Goal: Transaction & Acquisition: Purchase product/service

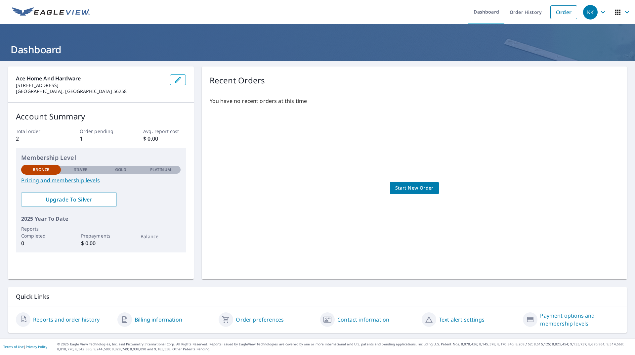
click at [402, 186] on span "Start New Order" at bounding box center [414, 188] width 38 height 8
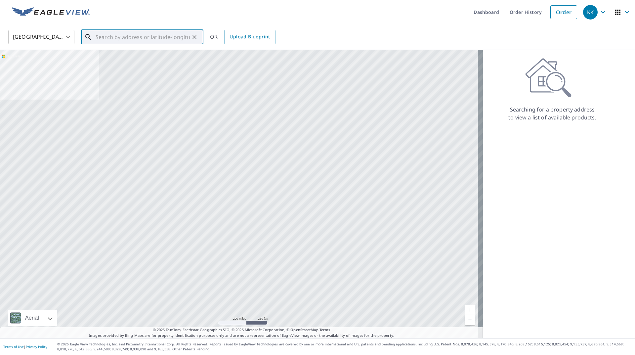
click at [98, 37] on input "text" at bounding box center [143, 37] width 94 height 19
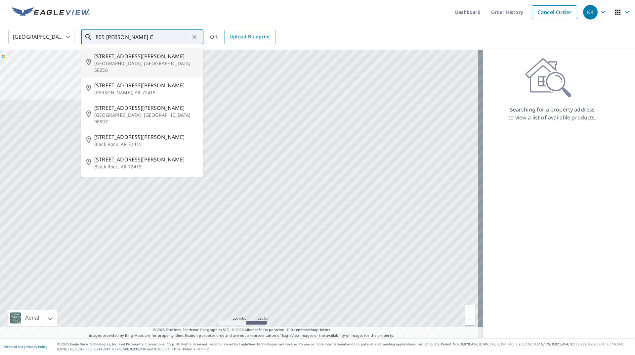
click at [100, 56] on span "[STREET_ADDRESS][PERSON_NAME]" at bounding box center [146, 56] width 104 height 8
type input "[STREET_ADDRESS][PERSON_NAME]"
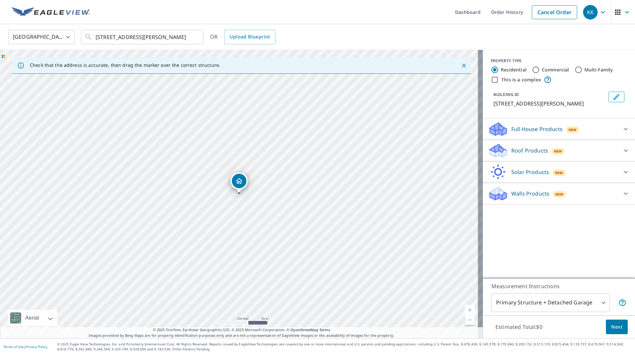
click at [523, 151] on p "Roof Products" at bounding box center [529, 151] width 37 height 8
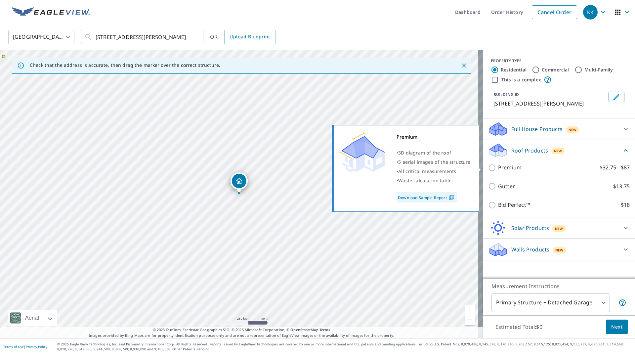
click at [488, 168] on input "Premium $32.75 - $87" at bounding box center [493, 168] width 10 height 8
checkbox input "true"
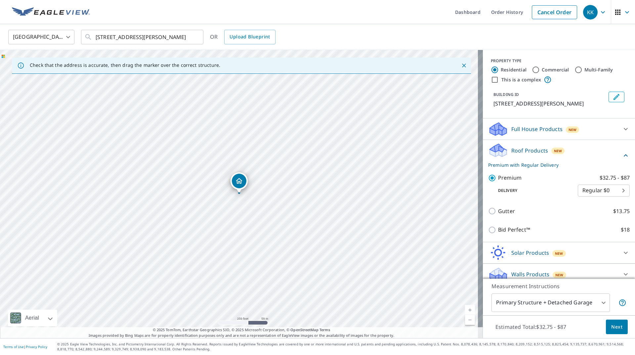
scroll to position [7, 0]
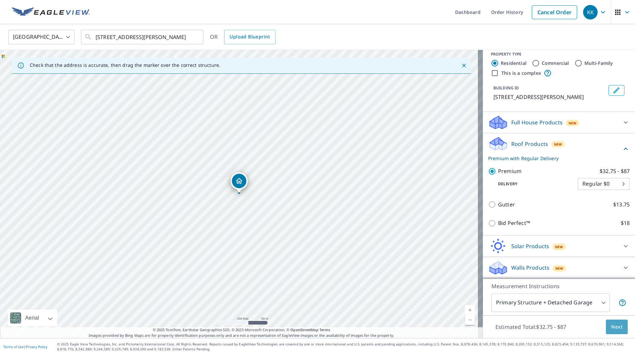
click at [613, 327] on span "Next" at bounding box center [616, 327] width 11 height 8
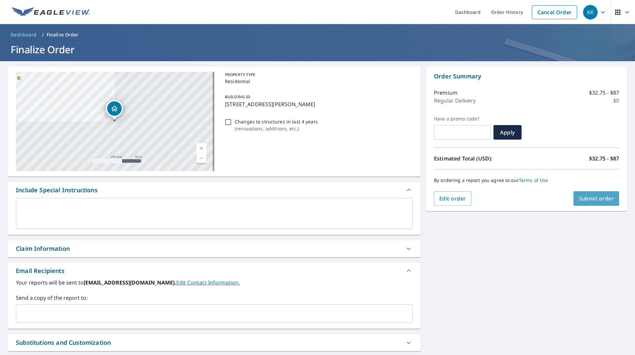
click at [586, 199] on span "Submit order" at bounding box center [596, 198] width 35 height 7
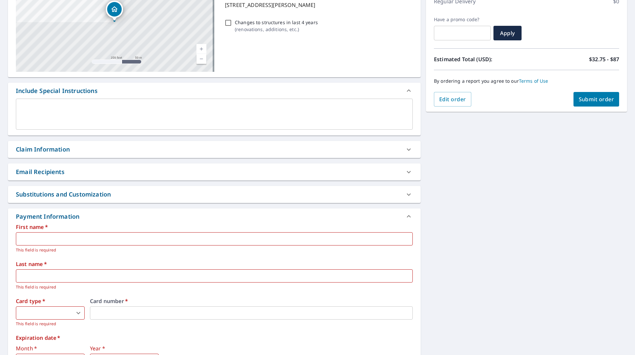
scroll to position [189, 0]
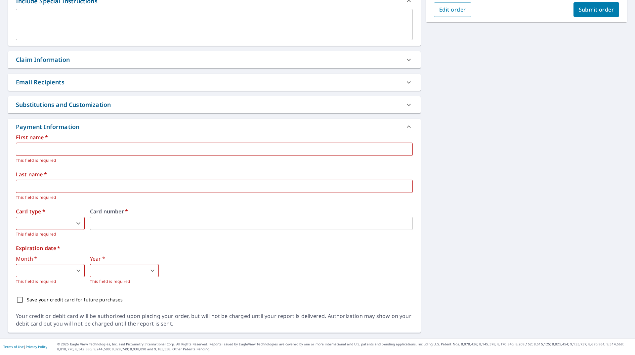
click at [36, 144] on input "text" at bounding box center [214, 149] width 397 height 13
type input "[PERSON_NAME]"
click at [27, 182] on input "text" at bounding box center [214, 186] width 397 height 13
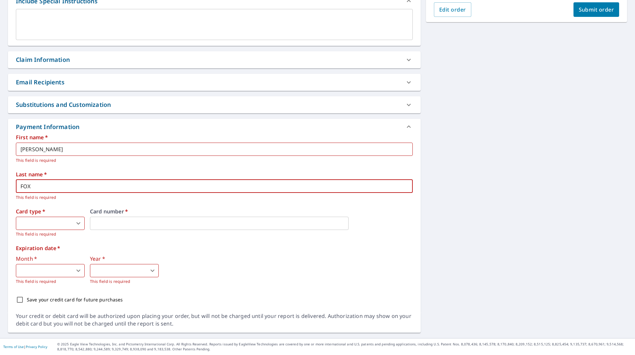
type input "FOX"
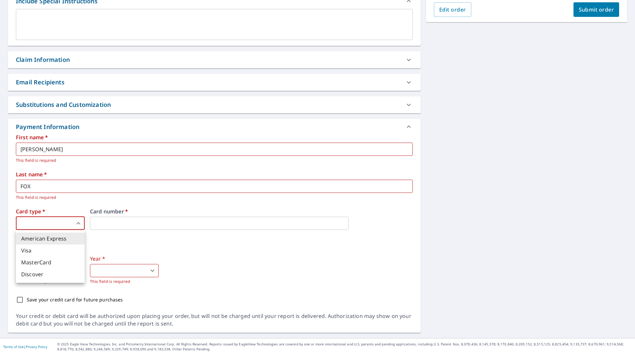
click at [79, 223] on body "KK KK Dashboard Order History Cancel Order KK Dashboard / Finalize Order Finali…" at bounding box center [317, 177] width 635 height 355
click at [25, 246] on li "Visa" at bounding box center [50, 250] width 69 height 12
type input "2"
click at [78, 222] on body "KK KK Dashboard Order History Cancel Order KK Dashboard / Finalize Order Finali…" at bounding box center [317, 177] width 635 height 355
click at [107, 224] on div at bounding box center [317, 177] width 635 height 355
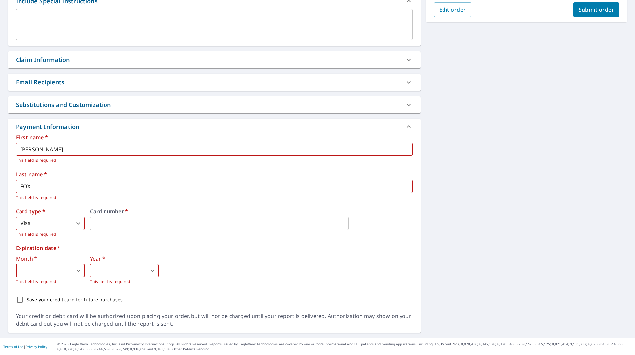
click at [78, 267] on body "KK KK Dashboard Order History Cancel Order KK Dashboard / Finalize Order Finali…" at bounding box center [317, 177] width 635 height 355
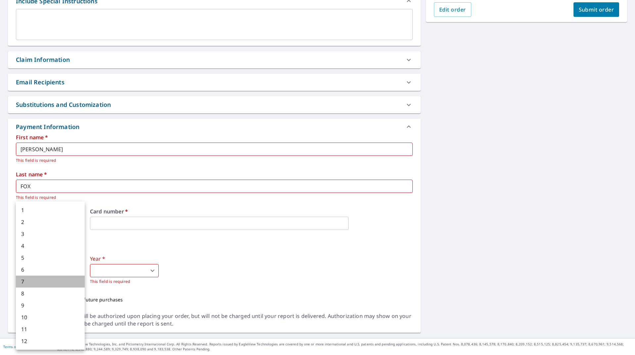
click at [35, 278] on li "7" at bounding box center [50, 282] width 69 height 12
type input "7"
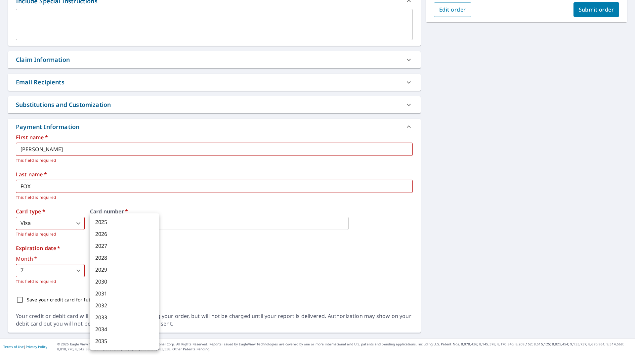
click at [154, 269] on body "KK KK Dashboard Order History Cancel Order KK Dashboard / Finalize Order Finali…" at bounding box center [317, 177] width 635 height 355
click at [110, 262] on li "2028" at bounding box center [124, 258] width 69 height 12
type input "2028"
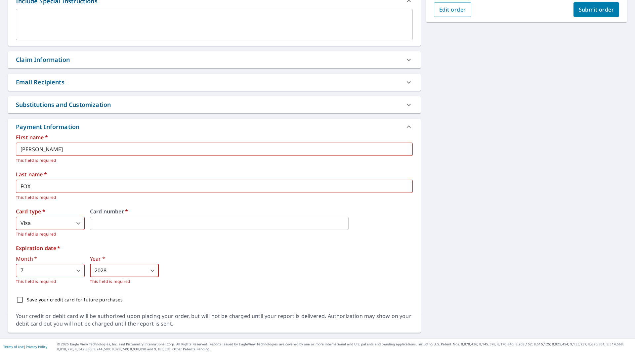
click at [230, 297] on div "Save your credit card for future purchases" at bounding box center [214, 300] width 397 height 14
click at [594, 10] on span "Submit order" at bounding box center [596, 9] width 35 height 7
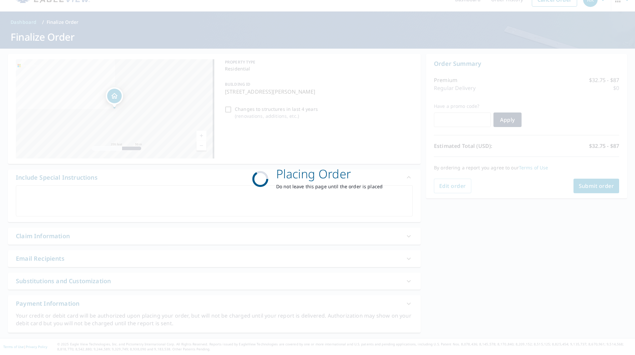
scroll to position [13, 0]
